Goal: Information Seeking & Learning: Learn about a topic

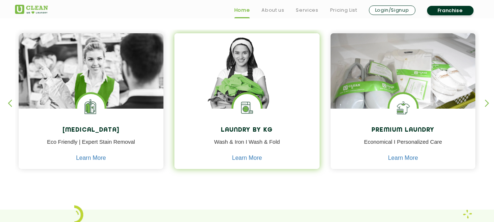
scroll to position [329, 0]
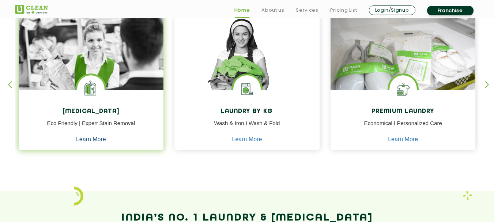
click at [103, 138] on link "Learn More" at bounding box center [91, 139] width 30 height 7
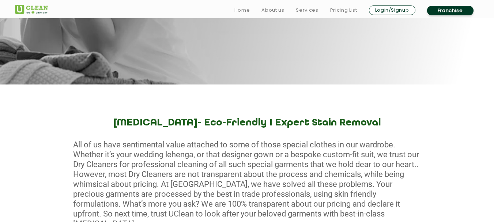
scroll to position [219, 0]
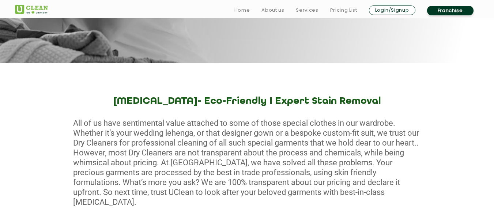
scroll to position [329, 0]
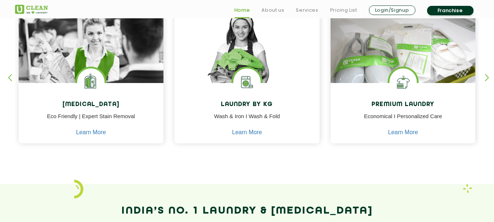
scroll to position [366, 0]
